Goal: Information Seeking & Learning: Learn about a topic

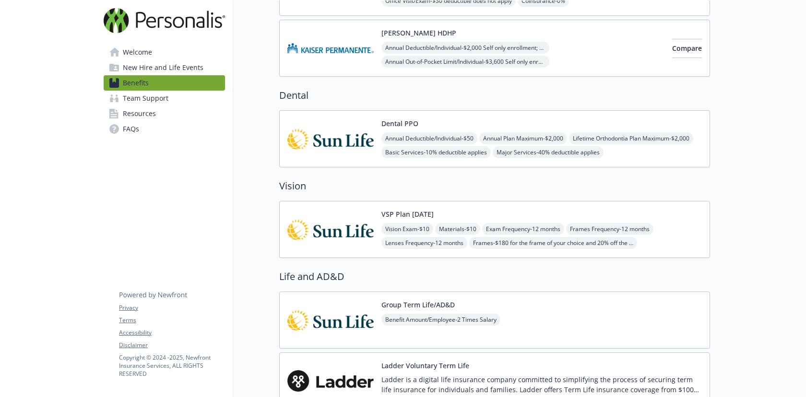
scroll to position [277, 0]
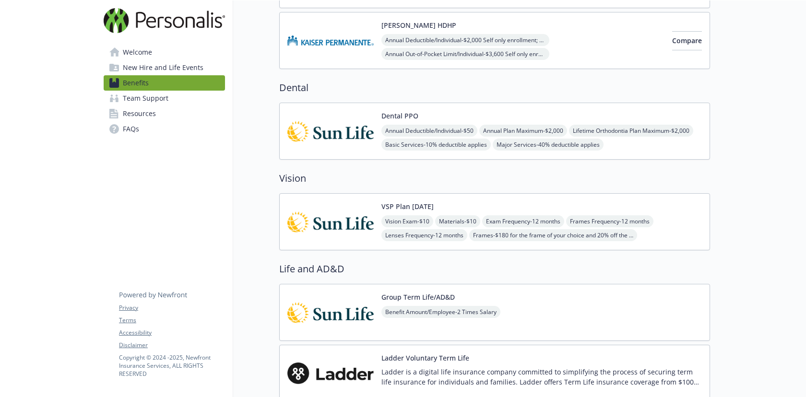
click at [334, 128] on img at bounding box center [330, 131] width 86 height 41
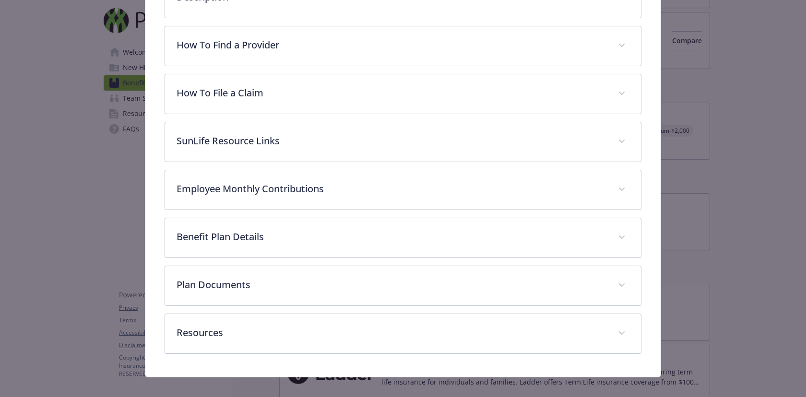
scroll to position [302, 0]
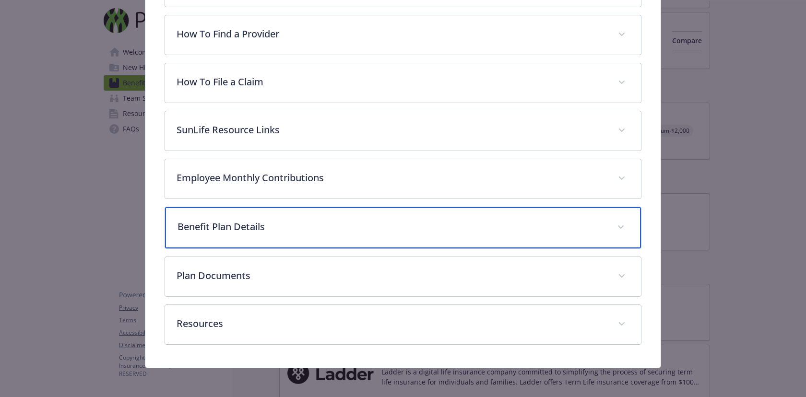
click at [355, 223] on p "Benefit Plan Details" at bounding box center [392, 227] width 428 height 14
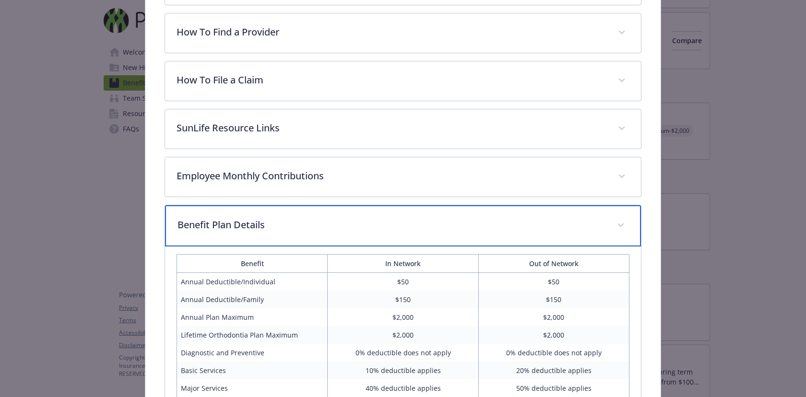
scroll to position [297, 0]
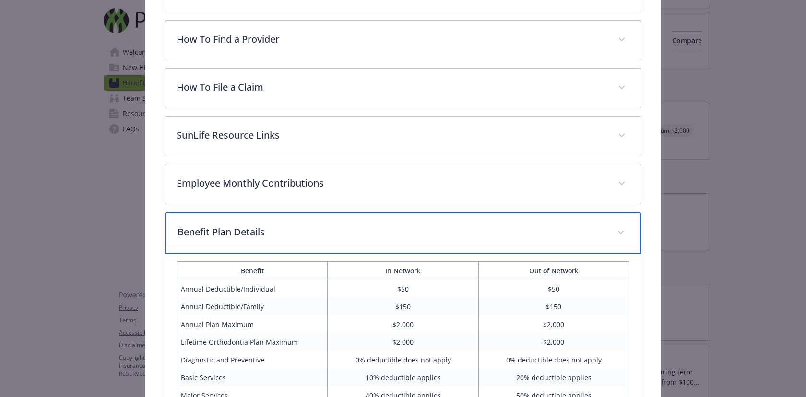
click at [405, 222] on div "Benefit Plan Details" at bounding box center [403, 233] width 476 height 41
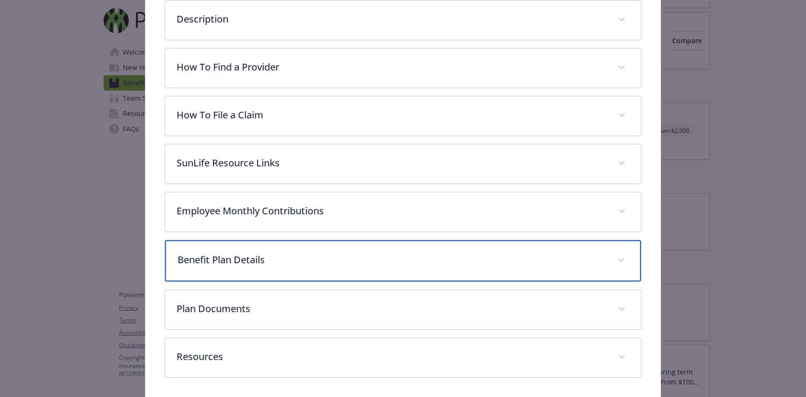
scroll to position [304, 0]
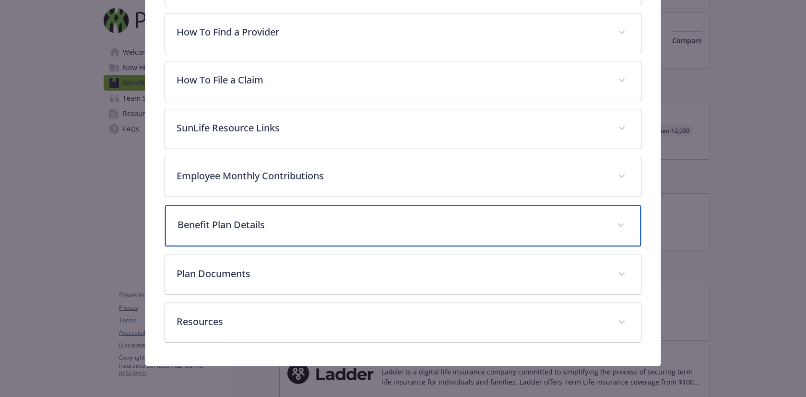
click at [362, 229] on p "Benefit Plan Details" at bounding box center [392, 225] width 428 height 14
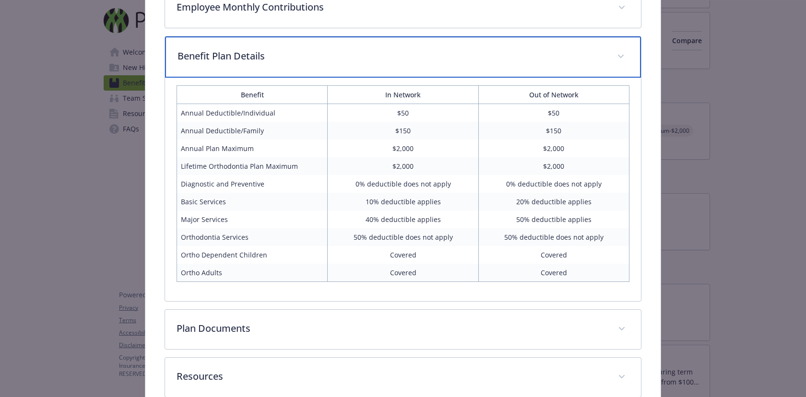
scroll to position [527, 0]
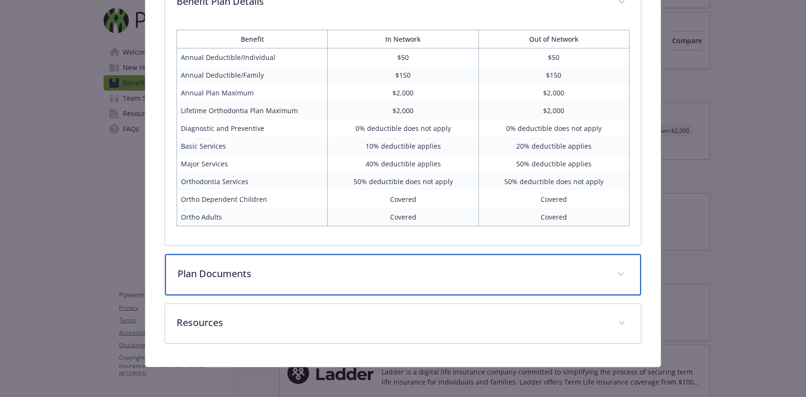
click at [304, 273] on p "Plan Documents" at bounding box center [392, 274] width 428 height 14
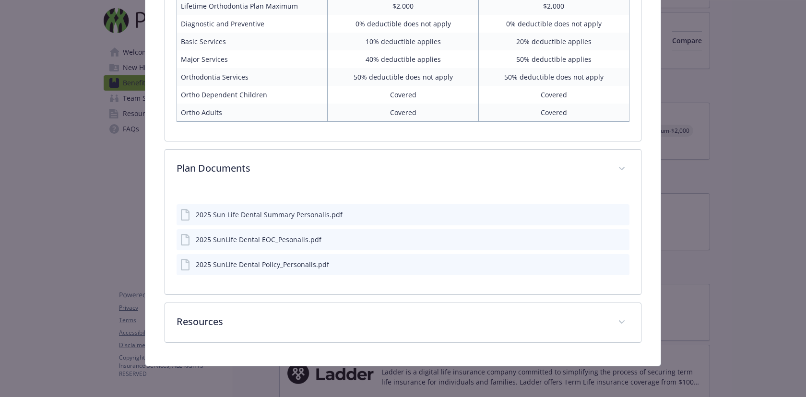
scroll to position [631, 0]
click at [621, 215] on icon "preview file" at bounding box center [620, 214] width 9 height 7
